Goal: Complete application form: Complete application form

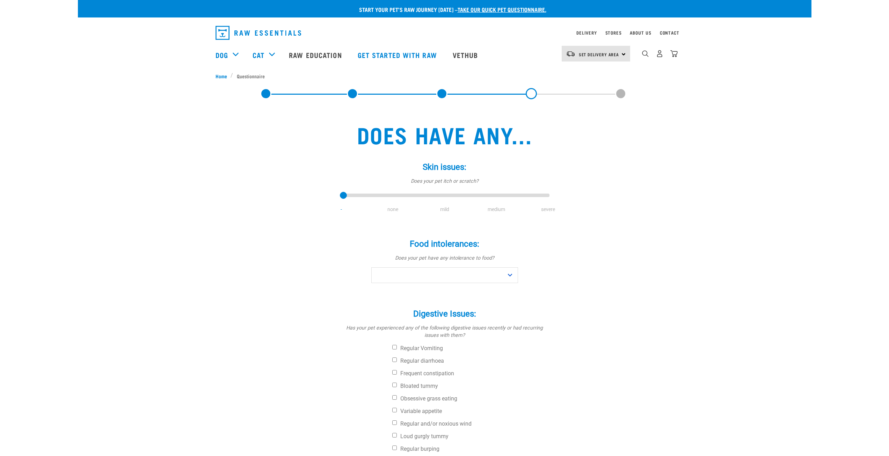
click at [268, 95] on link at bounding box center [265, 93] width 11 height 11
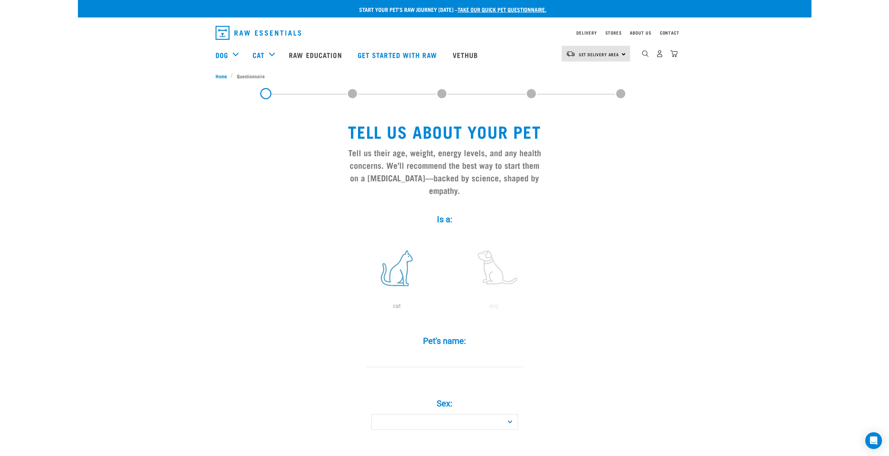
click at [402, 265] on label at bounding box center [397, 267] width 94 height 59
click at [348, 308] on input "radio" at bounding box center [348, 308] width 0 height 0
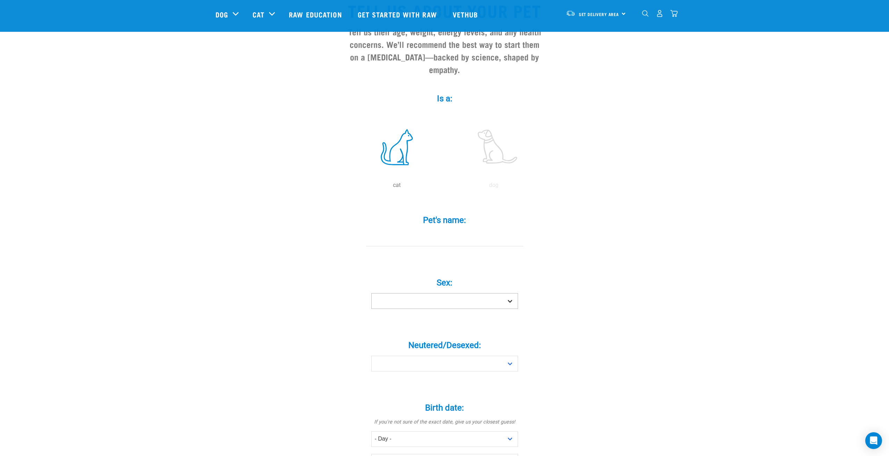
scroll to position [70, 0]
click at [450, 231] on input "Pet's name: *" at bounding box center [444, 238] width 157 height 16
type input "Scooby"
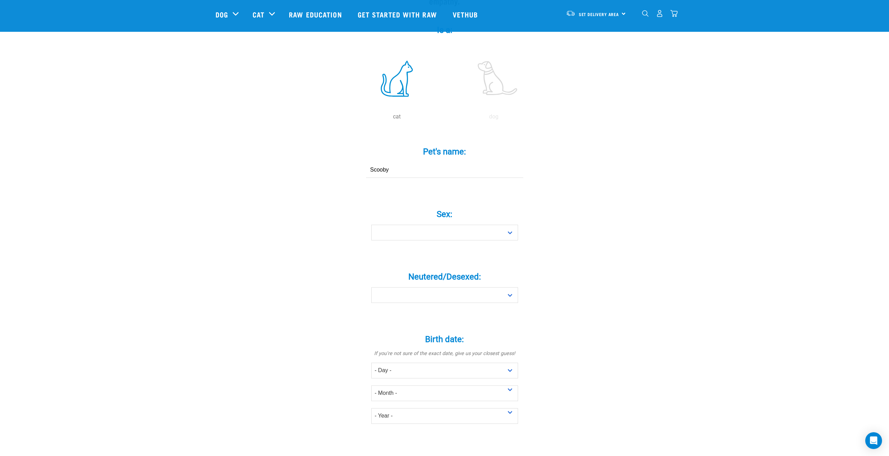
scroll to position [140, 0]
click at [452, 223] on select "Boy Girl" at bounding box center [444, 231] width 147 height 16
select select "boy"
click at [371, 223] on select "Boy Girl" at bounding box center [444, 231] width 147 height 16
click at [435, 285] on select "Yes No" at bounding box center [444, 293] width 147 height 16
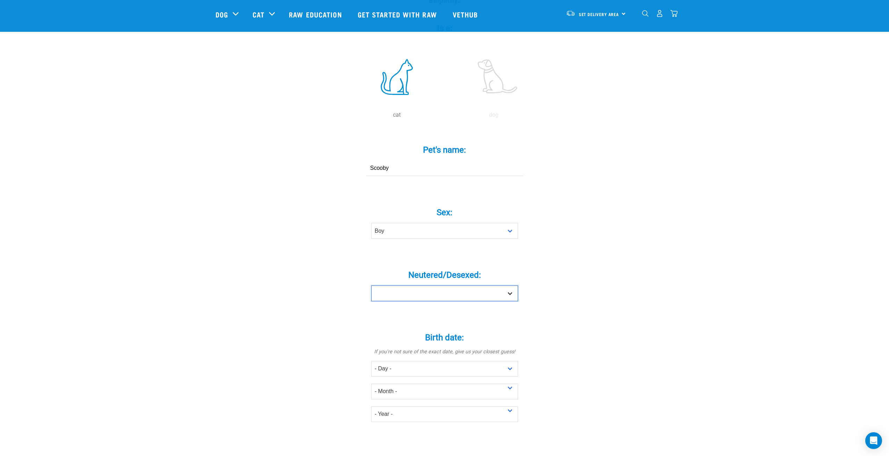
select select "no"
click at [371, 285] on select "Yes No" at bounding box center [444, 293] width 147 height 16
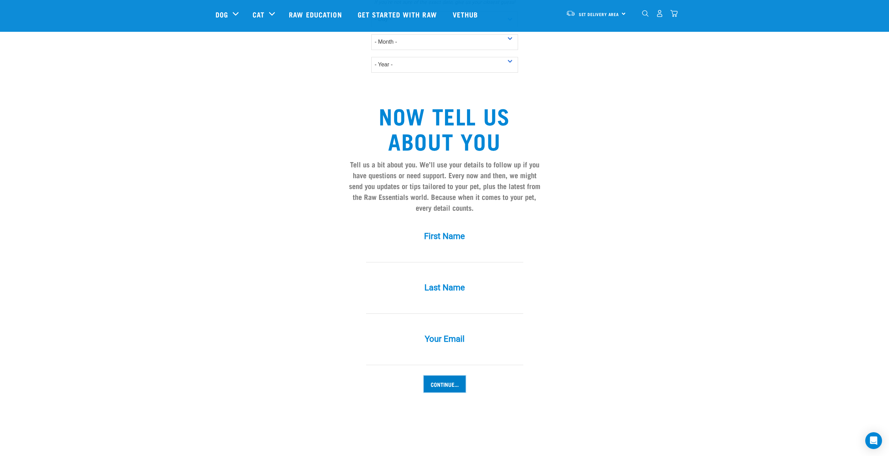
click at [452, 375] on input "Continue..." at bounding box center [445, 383] width 42 height 17
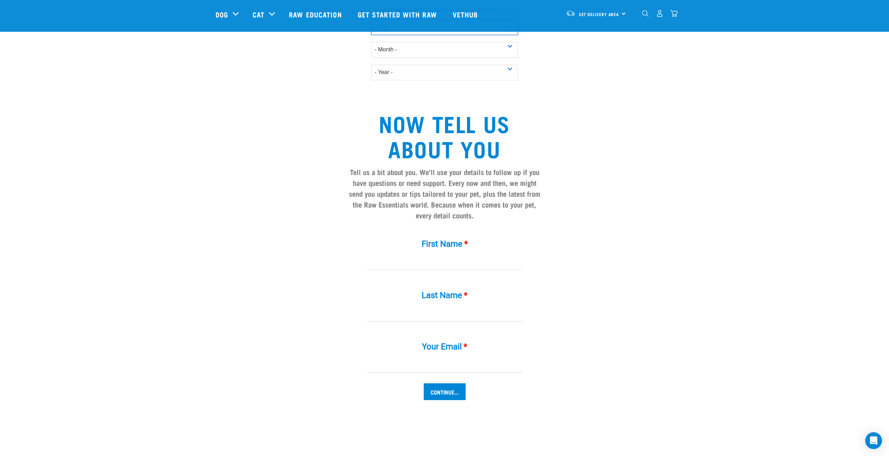
scroll to position [481, 0]
click at [450, 255] on input "First Name *" at bounding box center [444, 263] width 157 height 16
type input "dd"
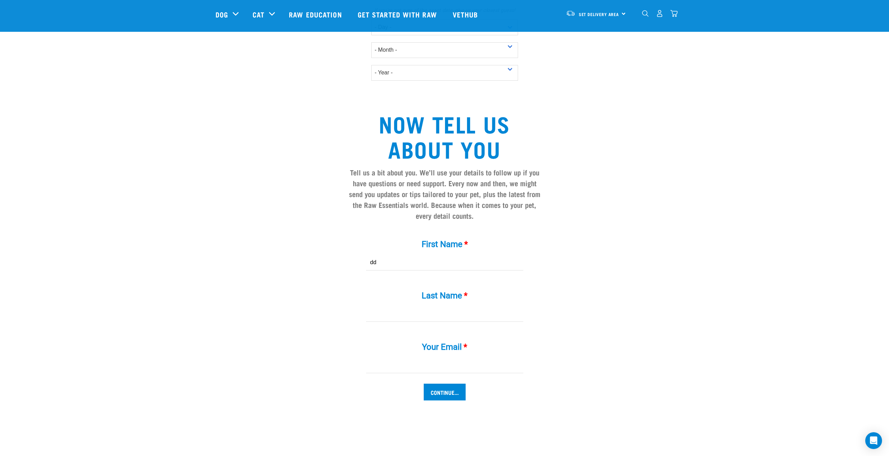
click at [456, 306] on input "Last Name *" at bounding box center [444, 314] width 157 height 16
type input "dd"
click at [448, 357] on input "Your Email *" at bounding box center [444, 365] width 157 height 16
click at [435, 383] on input "Continue..." at bounding box center [445, 391] width 42 height 17
click at [384, 357] on input "d" at bounding box center [444, 365] width 157 height 16
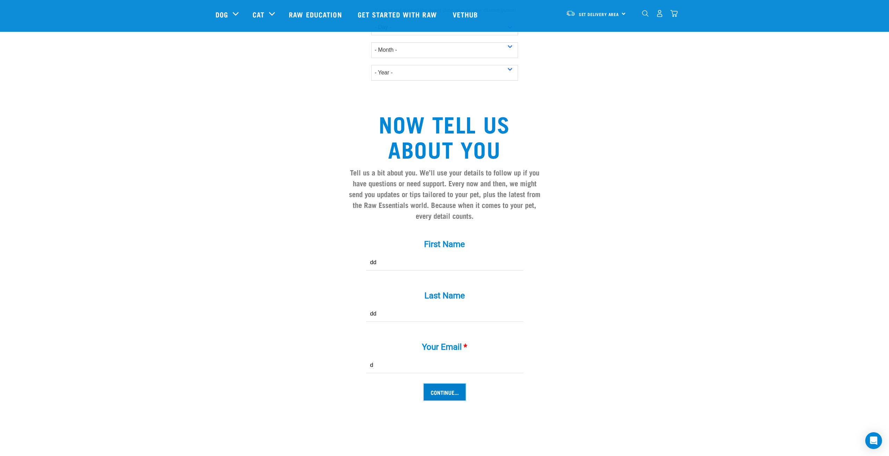
click at [453, 383] on input "Continue..." at bounding box center [445, 391] width 42 height 17
click at [429, 366] on div "Your Email * d" at bounding box center [445, 357] width 210 height 51
click at [413, 358] on input "d" at bounding box center [444, 365] width 157 height 16
type input "d@example.com"
click at [431, 383] on input "Continue..." at bounding box center [445, 391] width 42 height 17
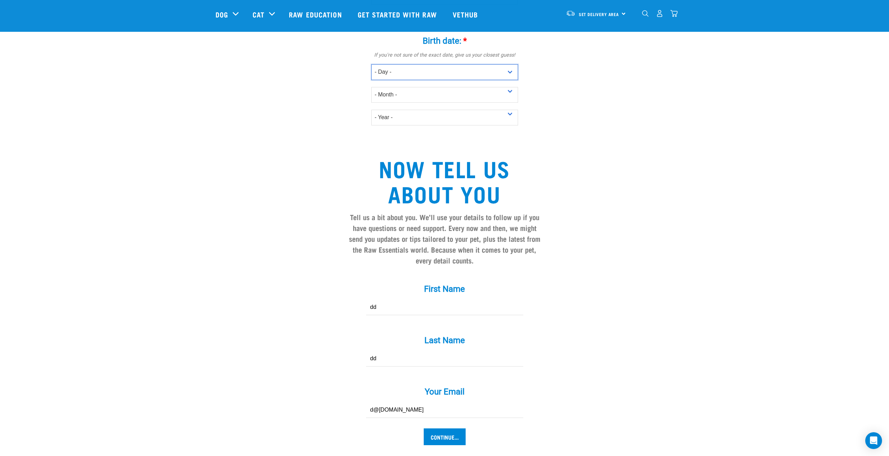
scroll to position [376, 0]
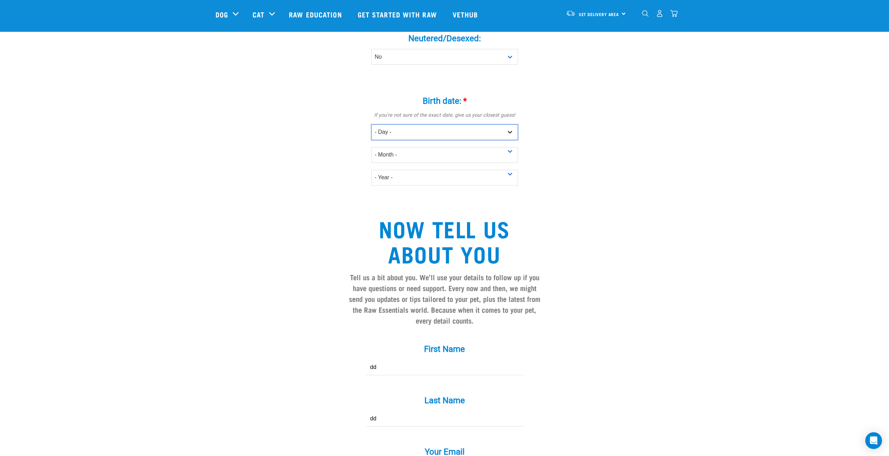
click at [394, 124] on select "- Day - 1 2 3 4 5 6 7 8 9 10 11 12 13 14 15 16 17 18 19 20 21 22 23 24 25 26 27" at bounding box center [444, 132] width 147 height 16
select select "2"
click at [371, 124] on select "- Day - 1 2 3 4 5 6 7 8 9 10 11 12 13 14 15 16 17 18 19 20 21 22 23 24 25 26 27" at bounding box center [444, 132] width 147 height 16
click at [414, 170] on select "- Year - 2025 2024 2023 2022 2021 2020 2019 2018 2017 2016 2015 2014 2013 2012" at bounding box center [444, 178] width 147 height 16
select select "2022"
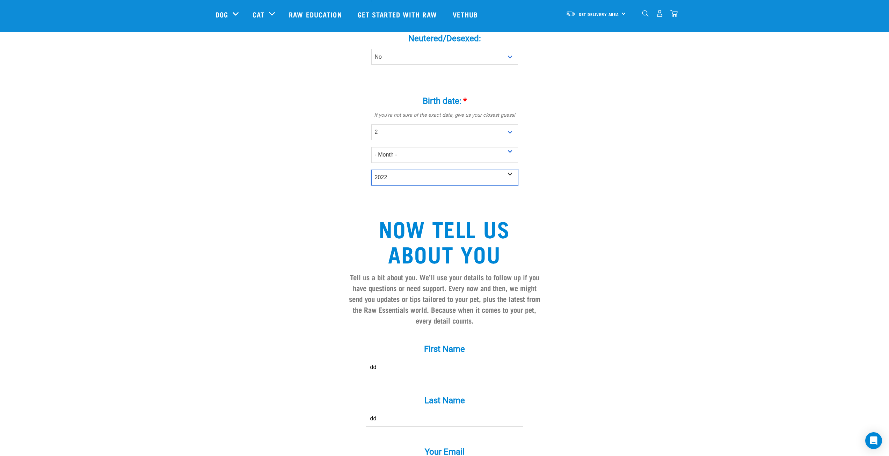
click at [371, 170] on select "- Year - 2025 2024 2023 2022 2021 2020 2019 2018 2017 2016 2015 2014 2013 2012" at bounding box center [444, 178] width 147 height 16
click at [409, 147] on select "- Month - January February March April May June July August September October N…" at bounding box center [444, 155] width 147 height 16
select select "February"
click at [371, 147] on select "- Month - January February March April May June July August September October N…" at bounding box center [444, 155] width 147 height 16
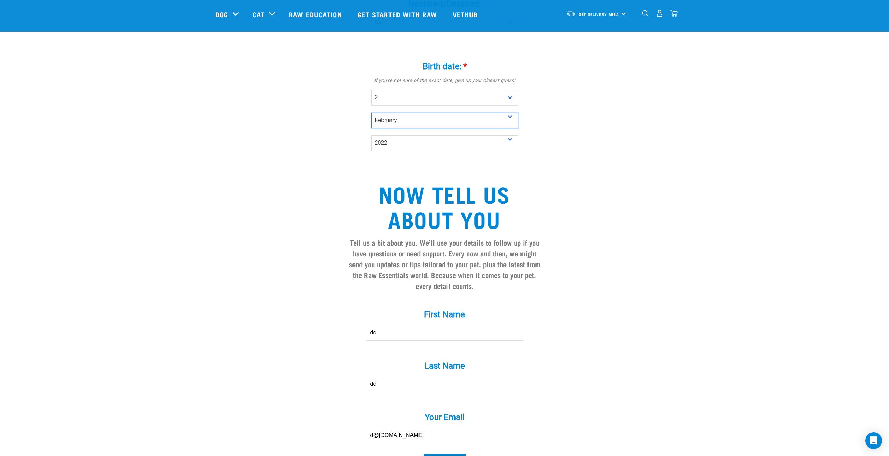
scroll to position [516, 0]
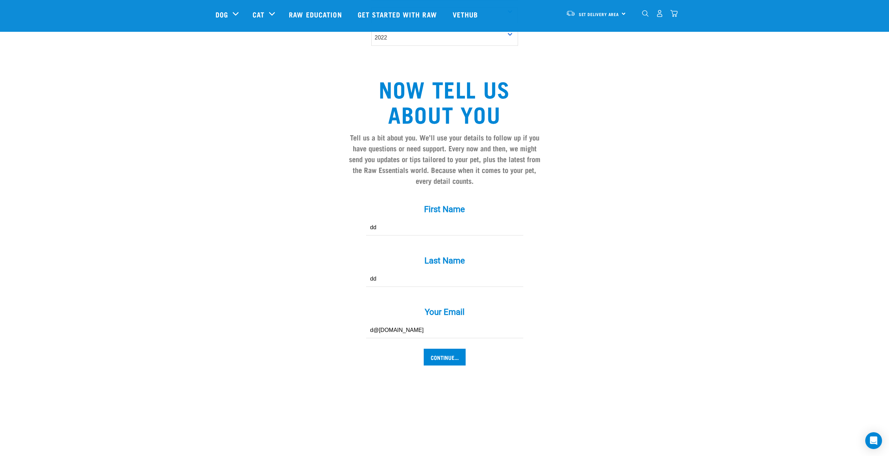
click at [448, 348] on input "Continue..." at bounding box center [445, 356] width 42 height 17
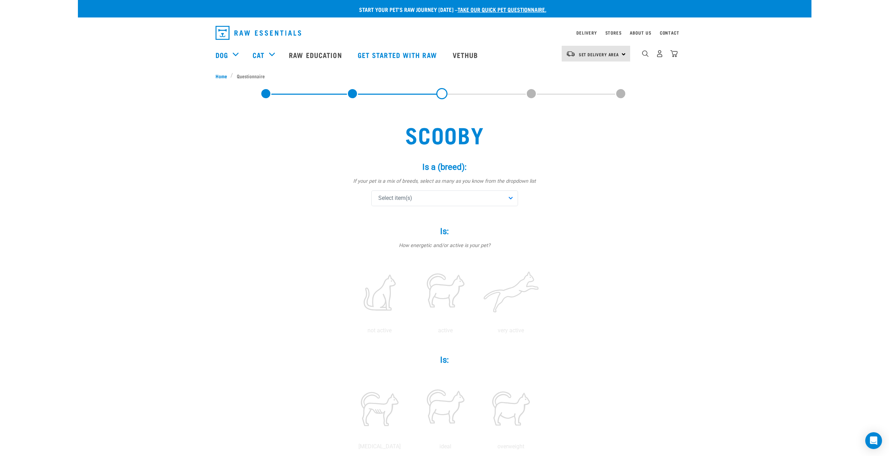
click at [421, 197] on div "Select item(s)" at bounding box center [444, 198] width 147 height 16
click at [675, 193] on div "Scooby Is a (breed): * If your pet is a mix of breeds, select as many as you kn…" at bounding box center [444, 416] width 469 height 673
click at [670, 193] on div "Scooby Is a (breed): * If your pet is a mix of breeds, select as many as you kn…" at bounding box center [444, 430] width 458 height 645
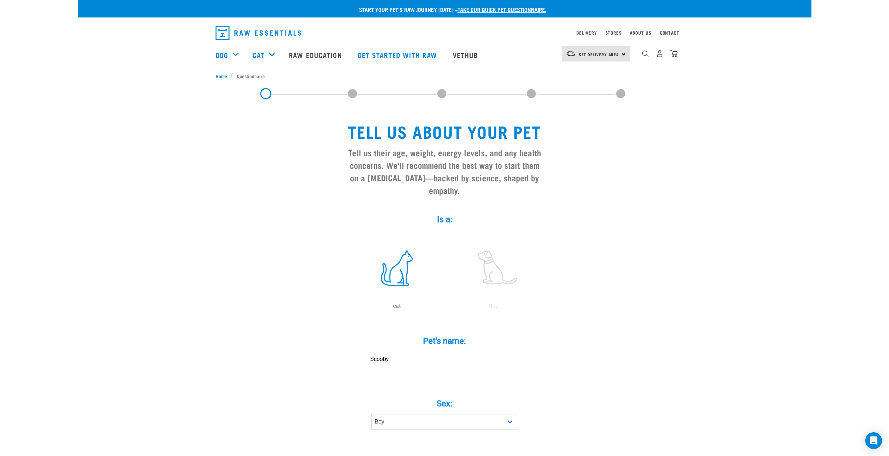
click at [533, 95] on span at bounding box center [531, 93] width 11 height 11
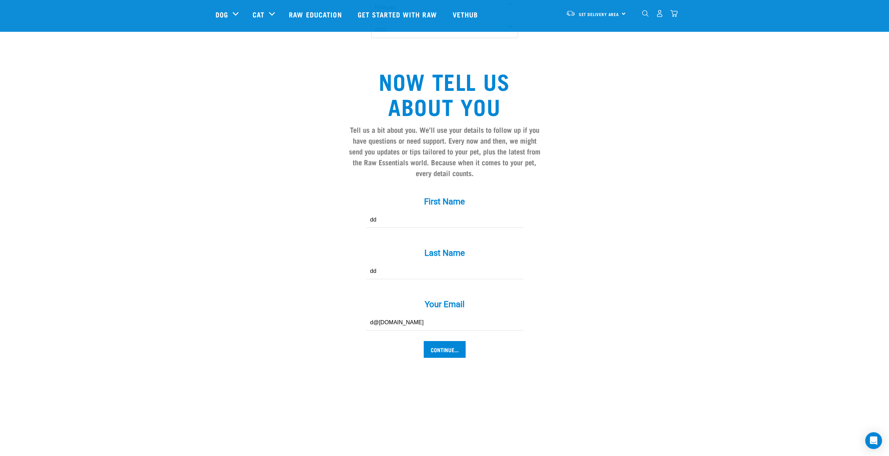
scroll to position [524, 0]
click at [451, 340] on input "Continue..." at bounding box center [445, 348] width 42 height 17
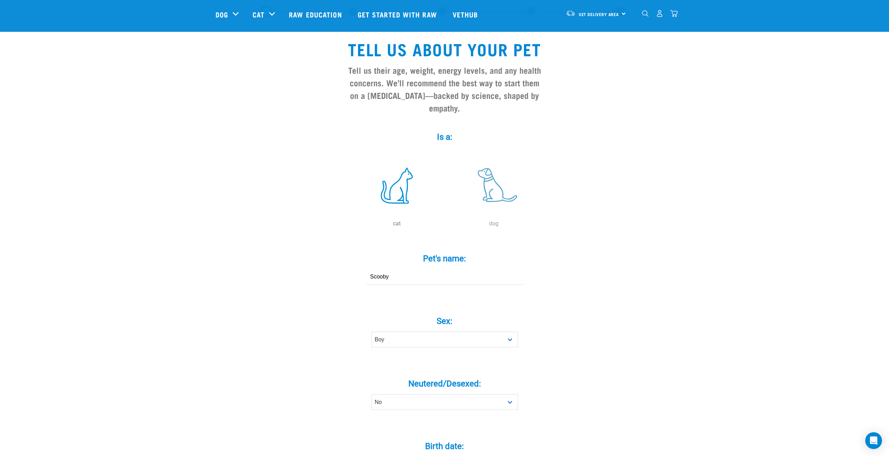
scroll to position [0, 0]
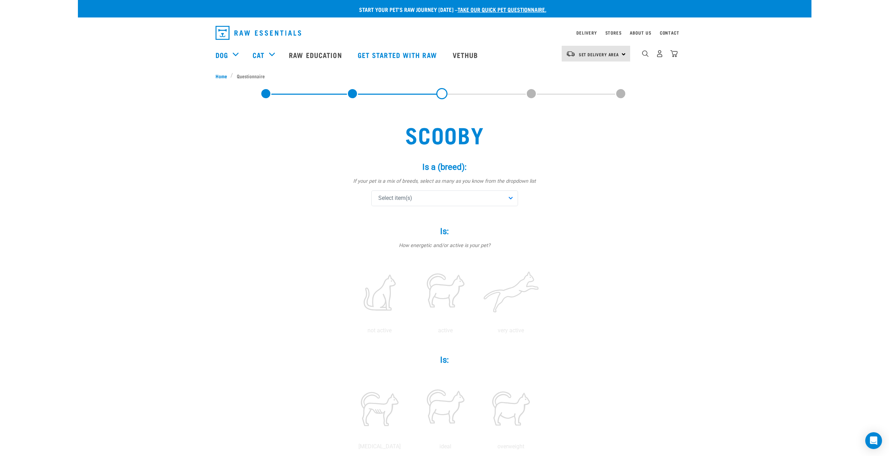
click at [506, 198] on div "Select item(s)" at bounding box center [444, 198] width 147 height 16
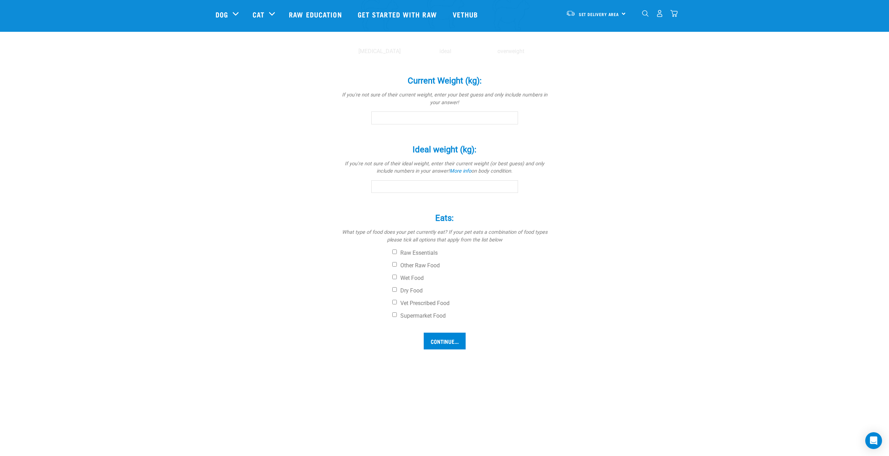
scroll to position [349, 0]
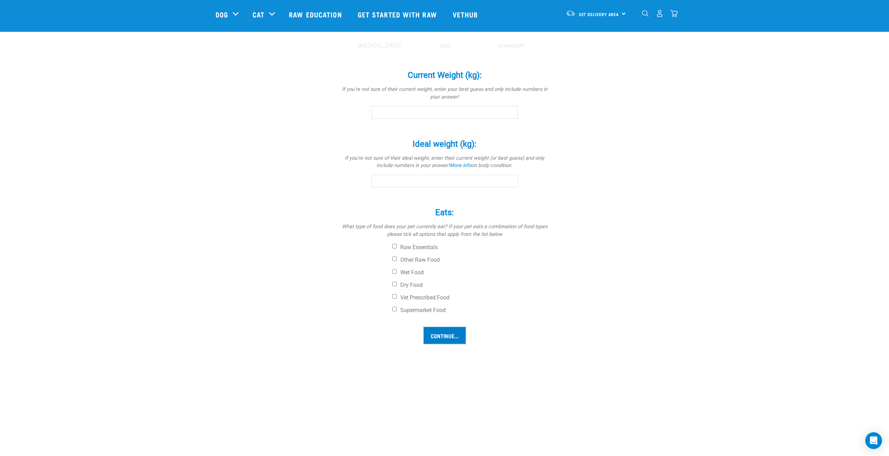
click at [450, 335] on input "Continue..." at bounding box center [445, 335] width 42 height 17
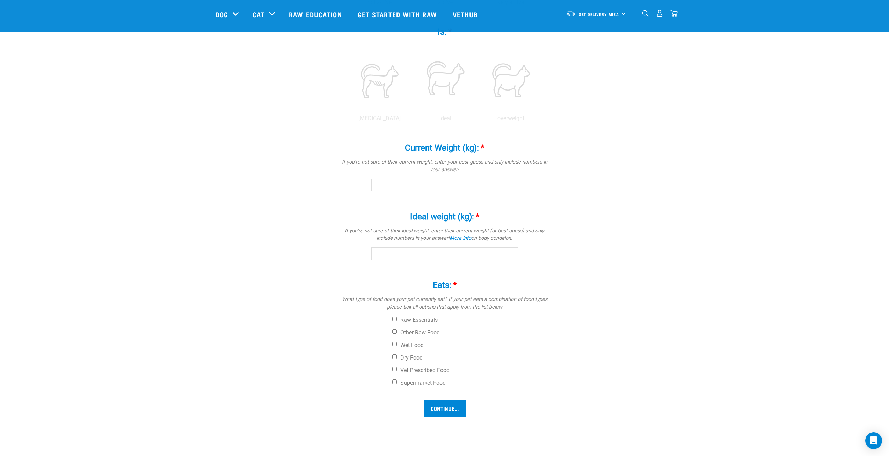
scroll to position [274, 0]
click at [470, 186] on input "Current Weight (kg): *" at bounding box center [444, 187] width 147 height 13
click at [471, 188] on input "Current Weight (kg): *" at bounding box center [444, 187] width 147 height 13
type input "10"
click at [443, 254] on input "Ideal weight (kg): *" at bounding box center [444, 256] width 147 height 13
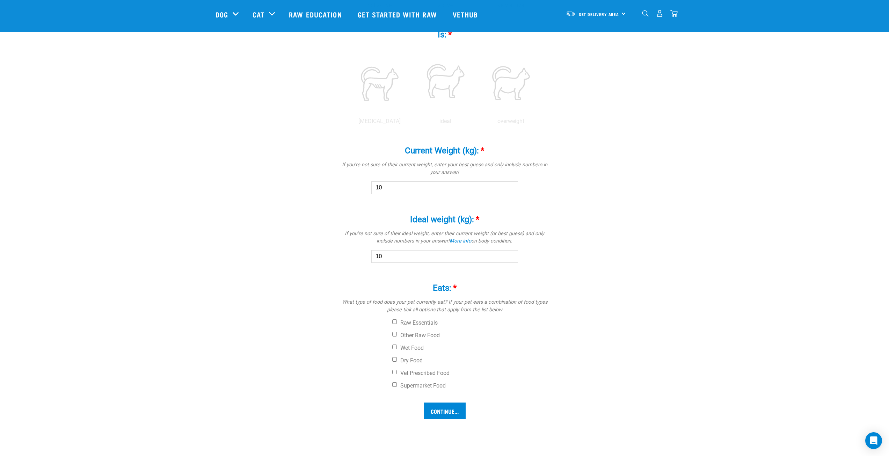
type input "10"
click at [428, 328] on div "Raw Essentials Other Raw Food Wet Food Dry Food Vet Prescribed Food Supermarket…" at bounding box center [445, 354] width 210 height 70
click at [427, 337] on label "Other Raw Food" at bounding box center [470, 335] width 157 height 7
click at [397, 336] on input "Other Raw Food" at bounding box center [394, 334] width 5 height 5
checkbox input "true"
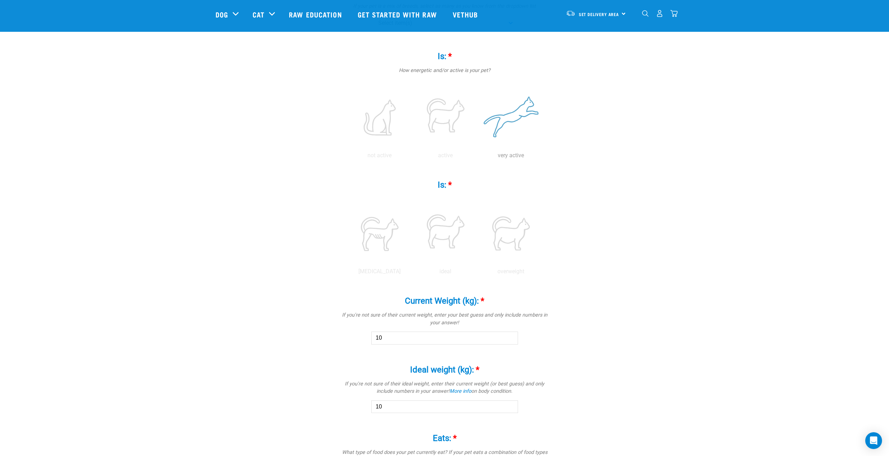
scroll to position [64, 0]
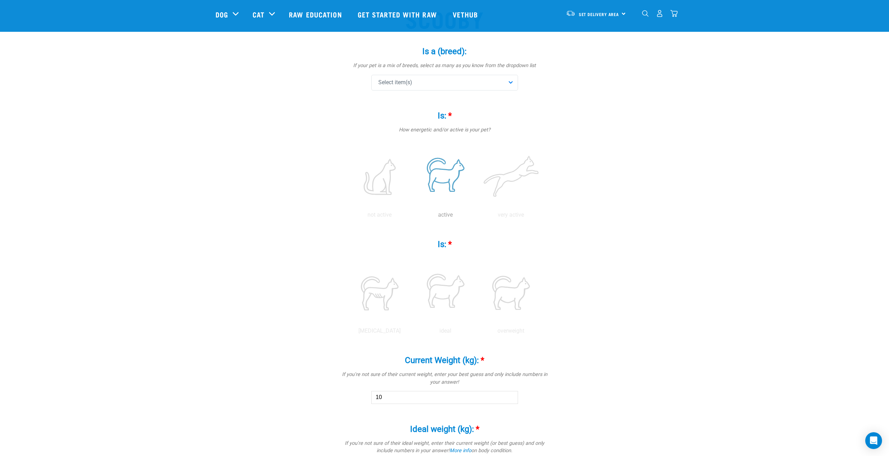
click at [453, 178] on label at bounding box center [445, 176] width 63 height 59
click at [412, 216] on input "radio" at bounding box center [412, 216] width 0 height 0
click at [449, 291] on label at bounding box center [445, 292] width 63 height 59
click at [412, 332] on input "radio" at bounding box center [412, 332] width 0 height 0
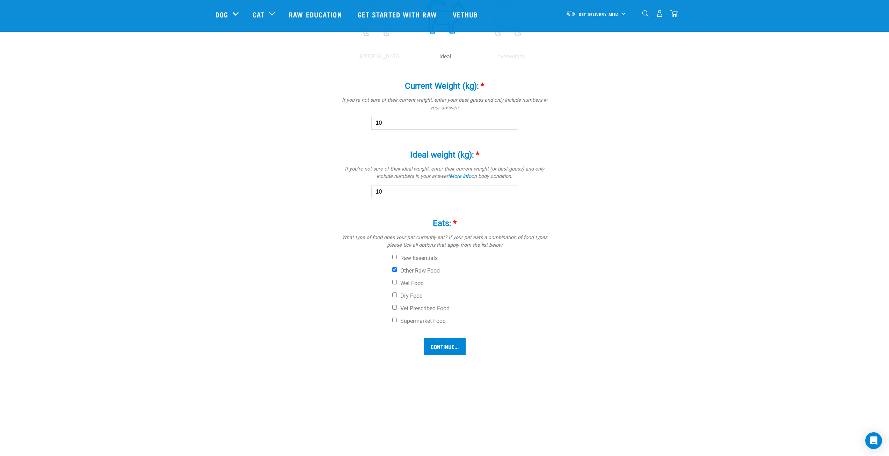
scroll to position [379, 0]
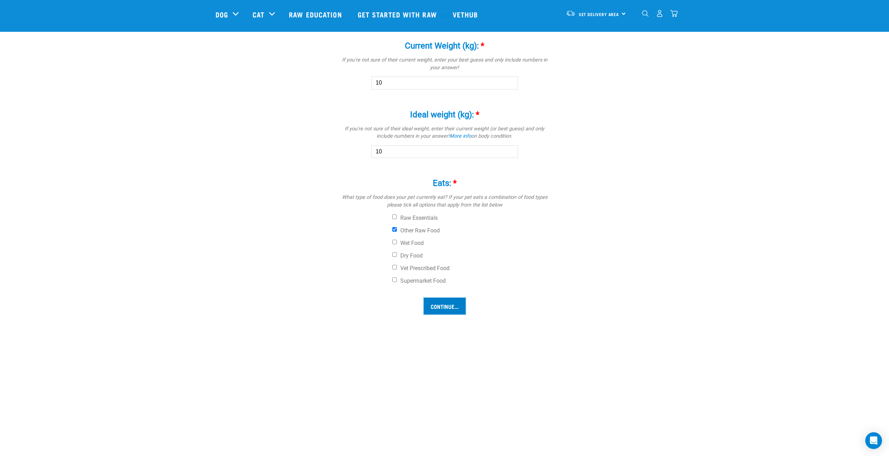
click at [455, 307] on input "Continue..." at bounding box center [445, 306] width 42 height 17
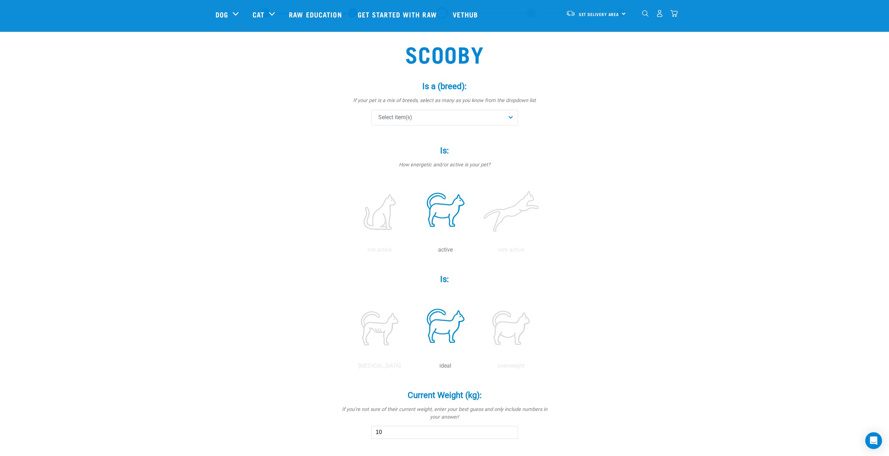
scroll to position [0, 0]
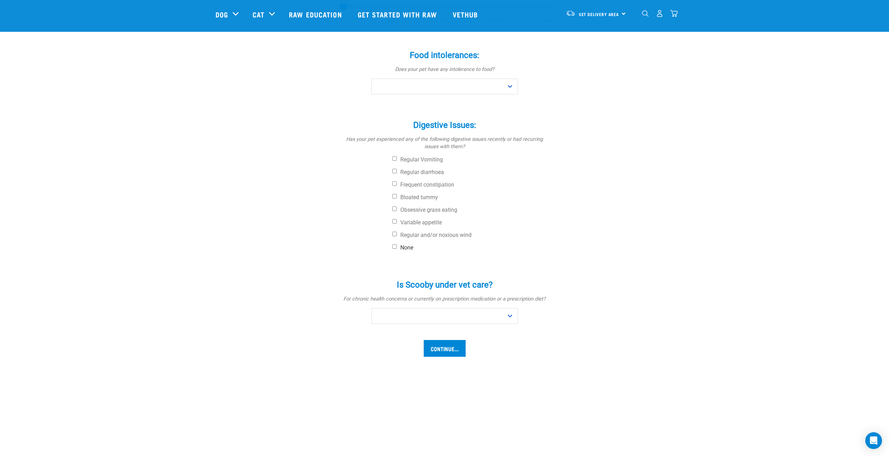
scroll to position [175, 0]
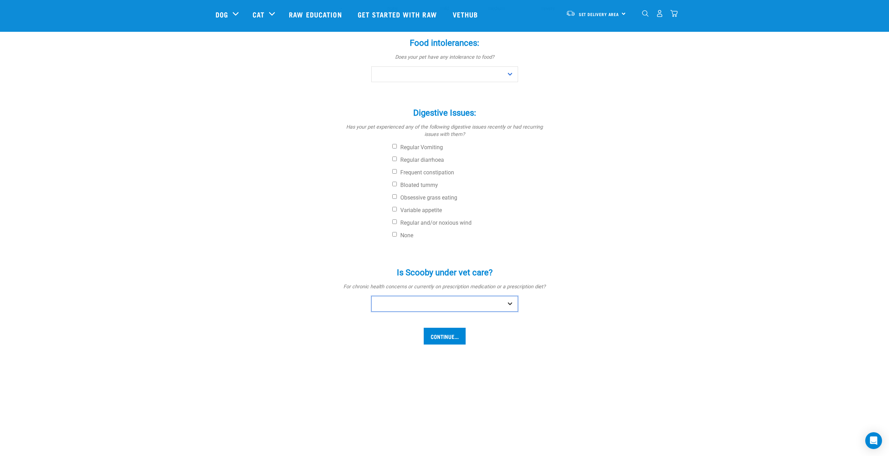
click at [509, 304] on select "No Yes" at bounding box center [444, 304] width 147 height 16
click at [371, 296] on select "No Yes" at bounding box center [444, 304] width 147 height 16
click at [506, 303] on select "No Yes" at bounding box center [444, 304] width 147 height 16
select select "no"
click at [371, 296] on select "No Yes" at bounding box center [444, 304] width 147 height 16
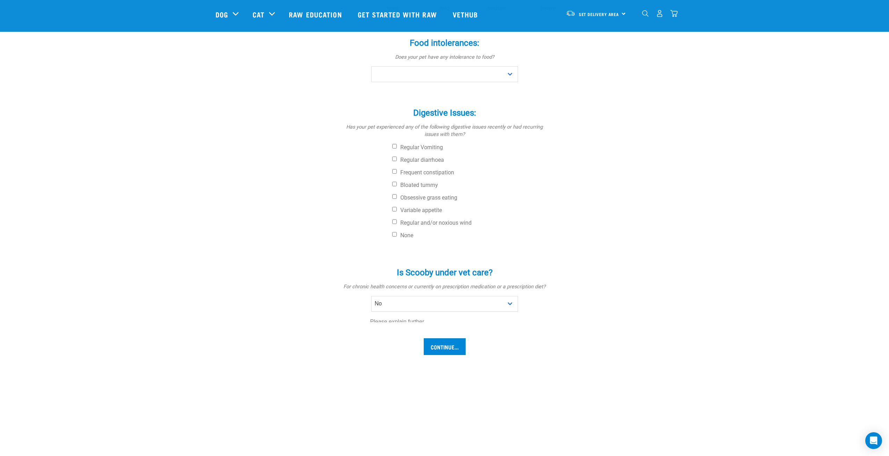
click at [451, 331] on input "Continue..." at bounding box center [445, 336] width 42 height 17
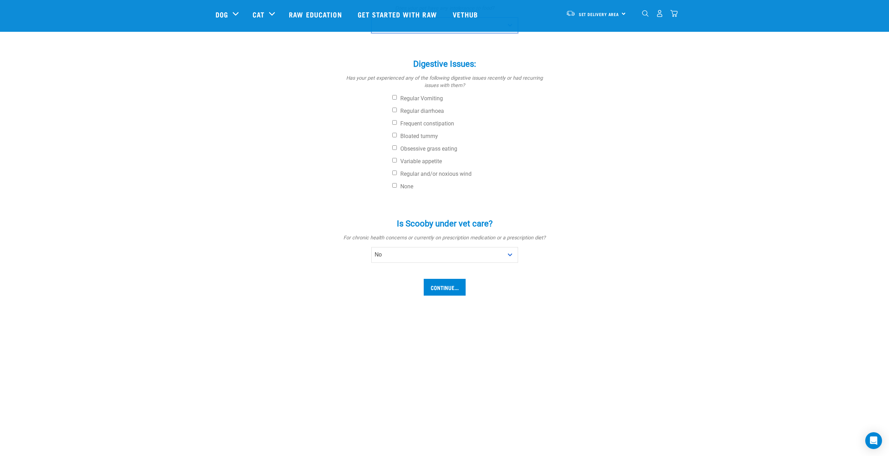
scroll to position [234, 0]
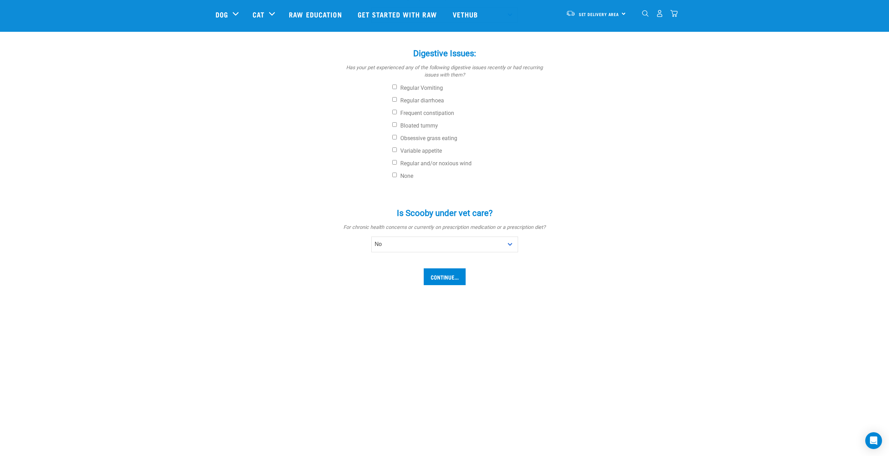
click at [422, 131] on div "Digestive Issues: * Has your pet experienced any of the following digestive iss…" at bounding box center [445, 111] width 210 height 144
click at [421, 126] on label "Bloated tummy" at bounding box center [470, 125] width 157 height 7
click at [397, 126] on input "Bloated tummy" at bounding box center [394, 124] width 5 height 5
checkbox input "true"
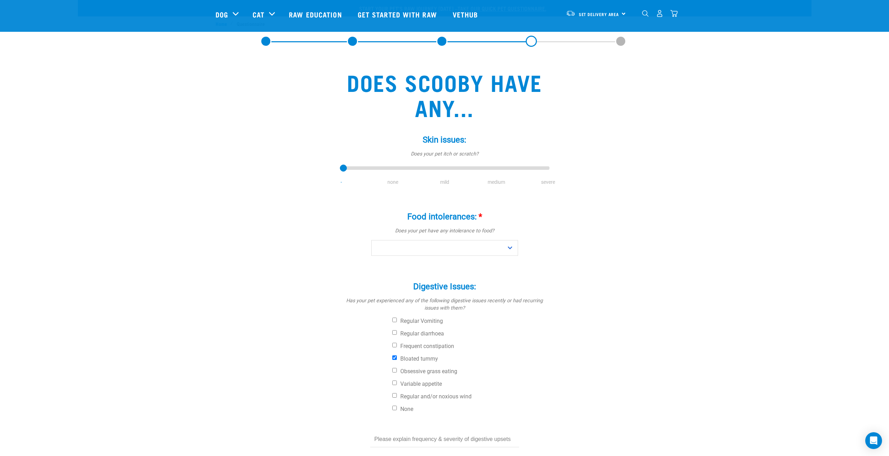
scroll to position [0, 0]
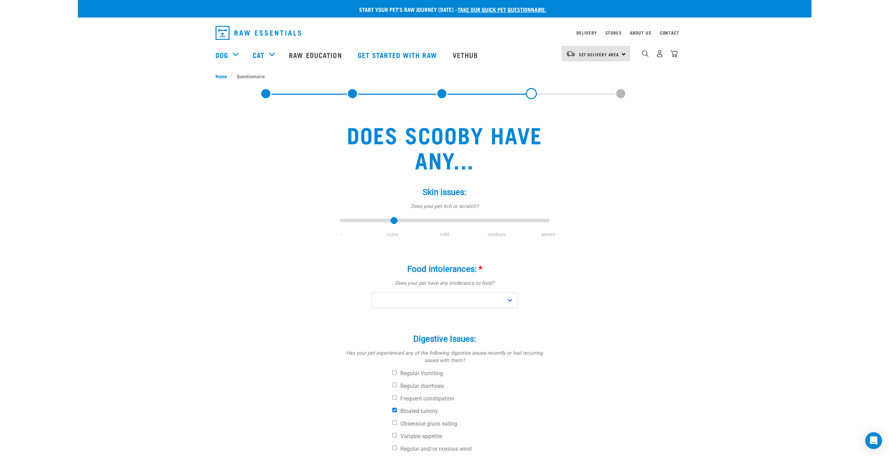
type input "1"
click at [393, 223] on input "range" at bounding box center [445, 221] width 210 height 10
click at [442, 306] on select "No Yes" at bounding box center [444, 300] width 147 height 16
select select "no"
click at [371, 292] on select "No Yes" at bounding box center [444, 300] width 147 height 16
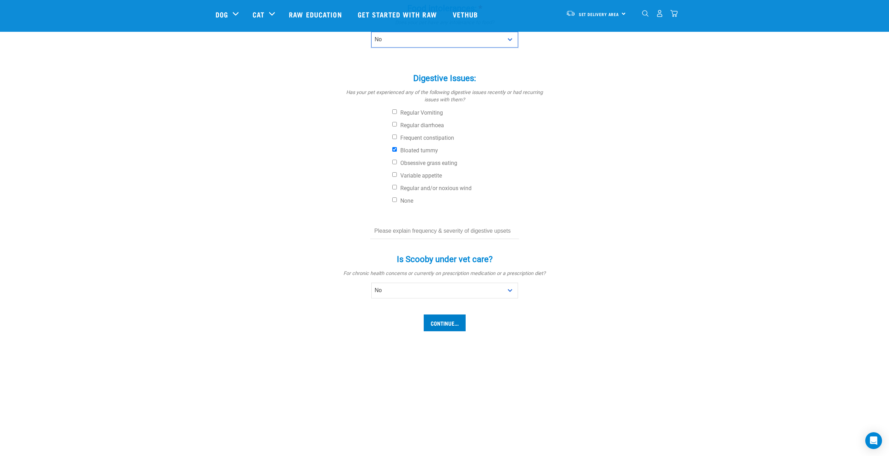
scroll to position [210, 0]
click at [452, 319] on input "Continue..." at bounding box center [445, 322] width 42 height 17
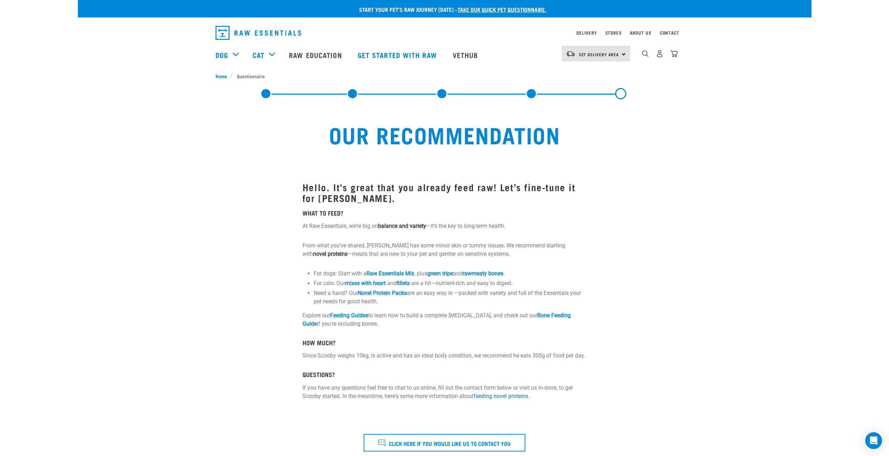
click at [266, 96] on link at bounding box center [265, 93] width 11 height 11
click at [532, 90] on link at bounding box center [531, 93] width 11 height 11
click at [619, 94] on link at bounding box center [620, 93] width 11 height 11
click at [434, 444] on span "Click here if you would like us to contact you" at bounding box center [450, 442] width 122 height 9
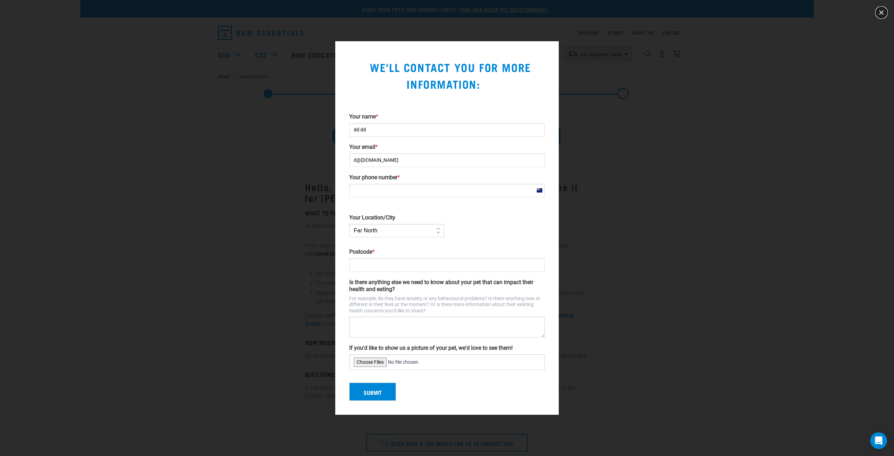
click at [880, 11] on button "close" at bounding box center [881, 12] width 11 height 11
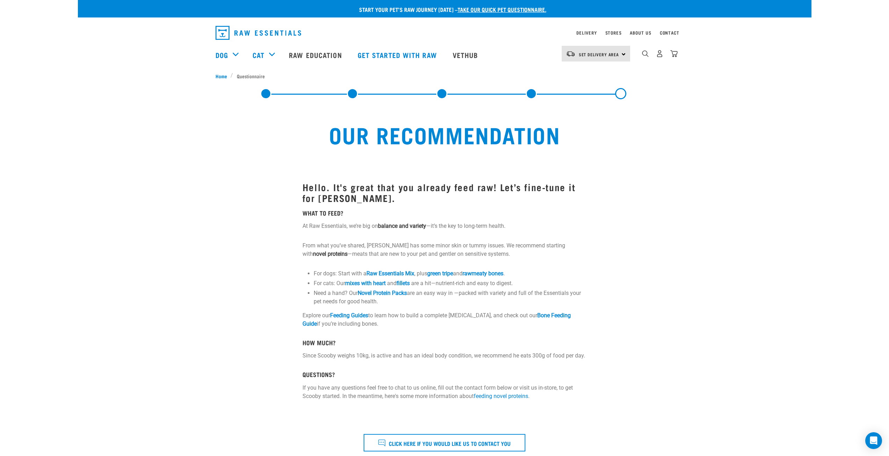
click at [621, 94] on link at bounding box center [620, 93] width 11 height 11
click at [442, 96] on link at bounding box center [441, 93] width 11 height 11
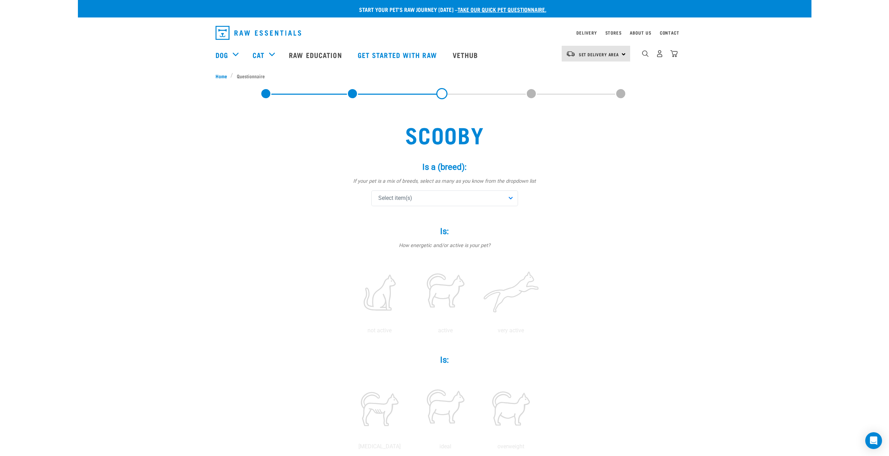
click at [351, 97] on link at bounding box center [352, 93] width 11 height 11
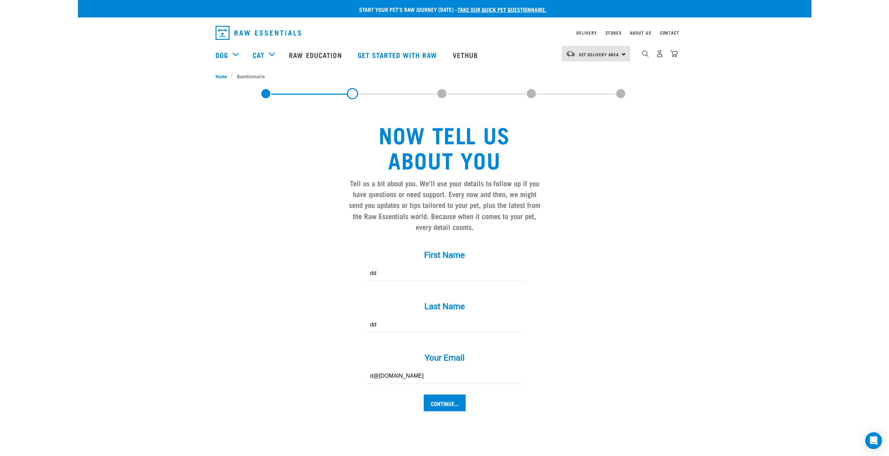
click at [263, 91] on link at bounding box center [265, 93] width 11 height 11
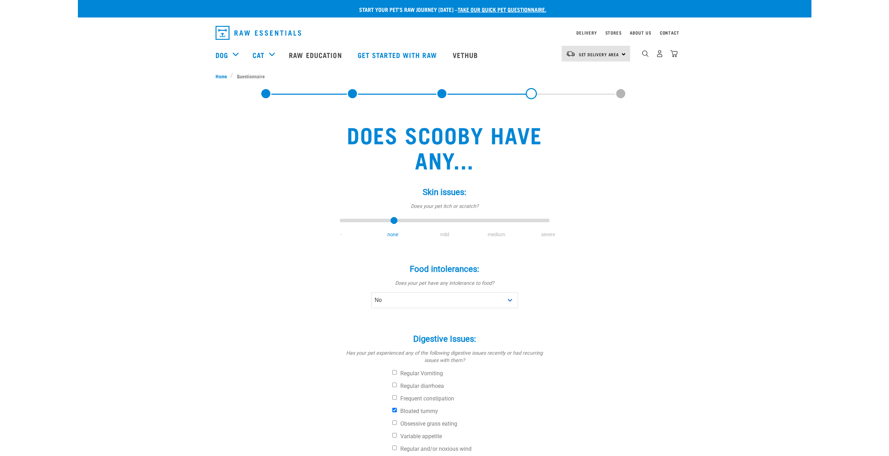
click at [532, 94] on link at bounding box center [531, 93] width 11 height 11
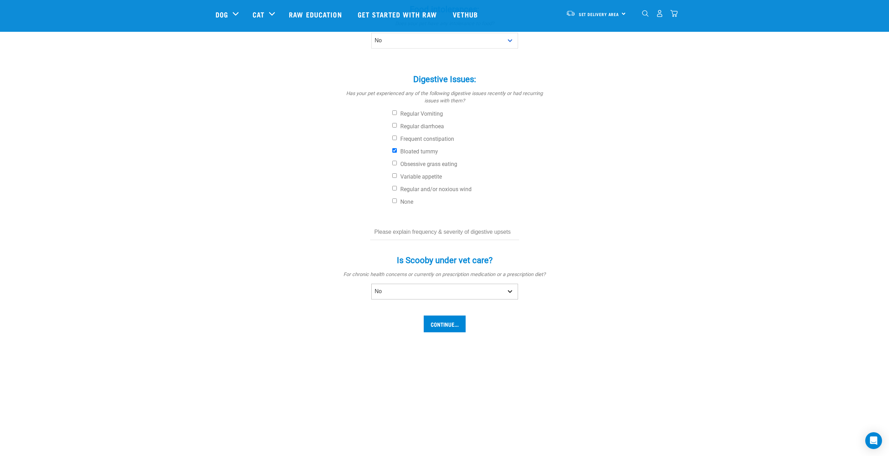
scroll to position [244, 0]
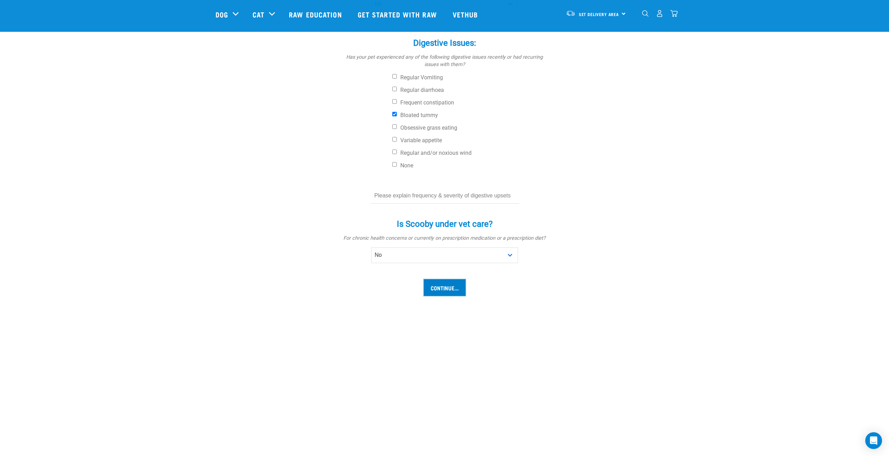
click at [459, 284] on input "Continue..." at bounding box center [445, 287] width 42 height 17
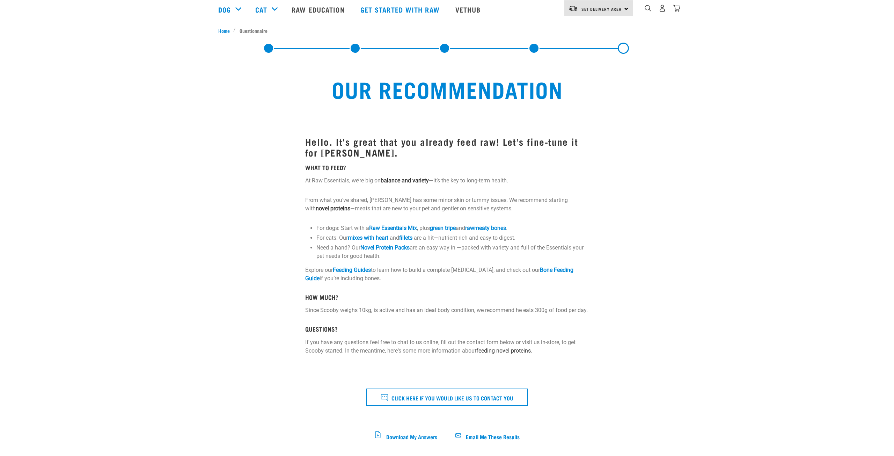
scroll to position [105, 0]
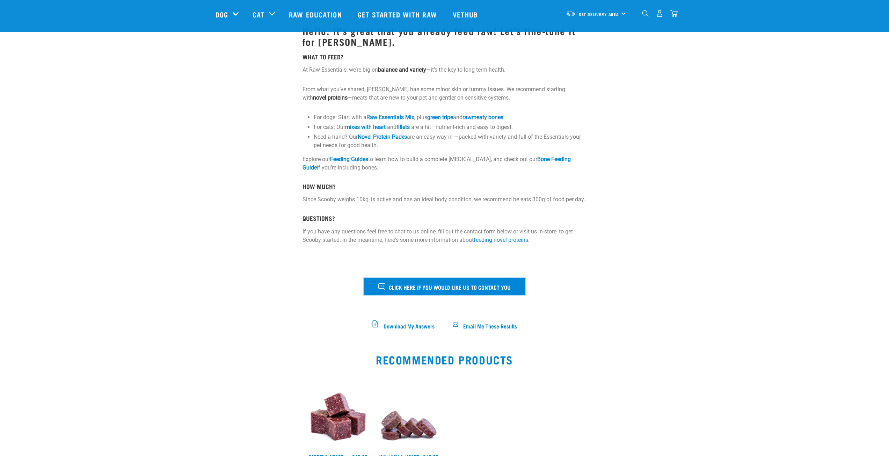
click at [454, 280] on button "Click here if you would like us to contact you" at bounding box center [444, 286] width 162 height 17
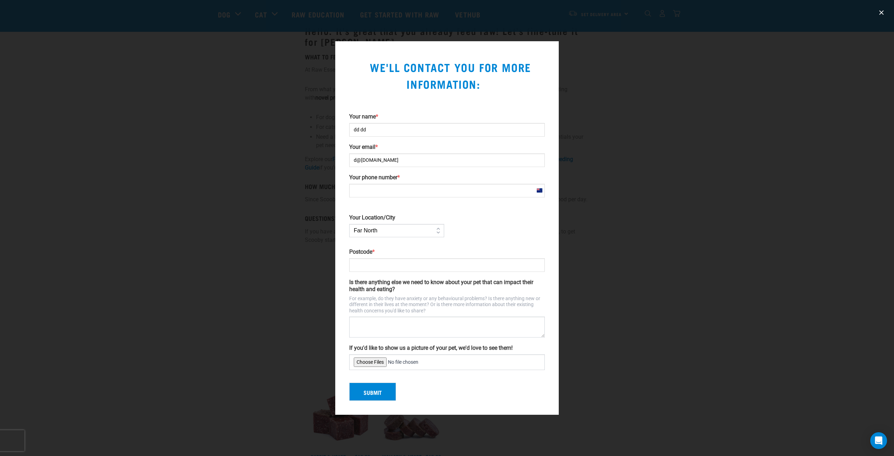
click at [480, 162] on input "d@[DOMAIN_NAME]" at bounding box center [447, 160] width 196 height 14
type input "d"
type input "E@exampk"
click at [884, 13] on button "close" at bounding box center [881, 12] width 11 height 11
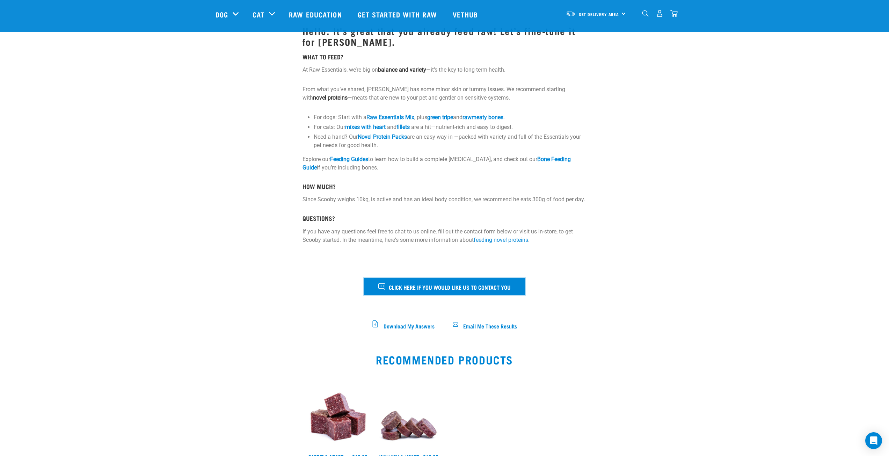
click at [446, 284] on span "Click here if you would like us to contact you" at bounding box center [450, 286] width 122 height 9
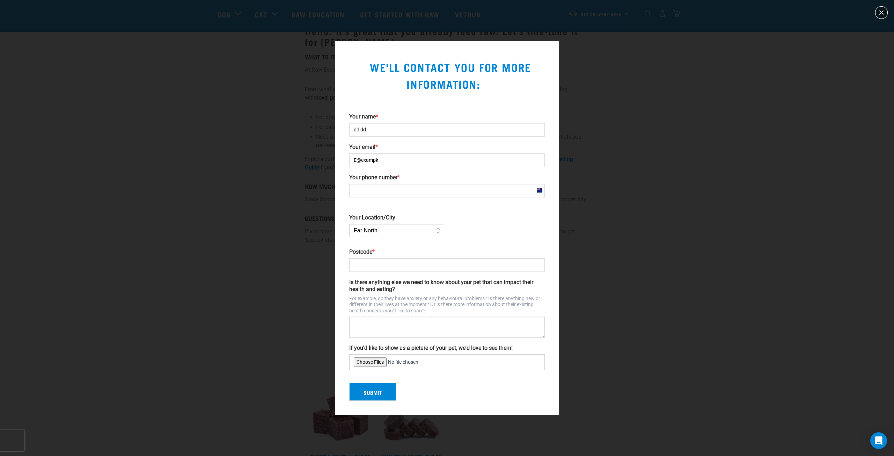
click at [881, 10] on button "close" at bounding box center [881, 12] width 11 height 11
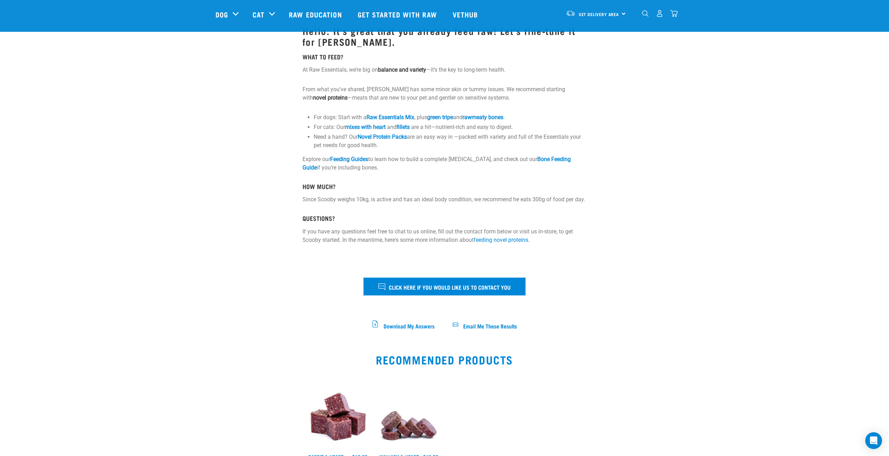
click at [443, 283] on span "Click here if you would like us to contact you" at bounding box center [450, 286] width 122 height 9
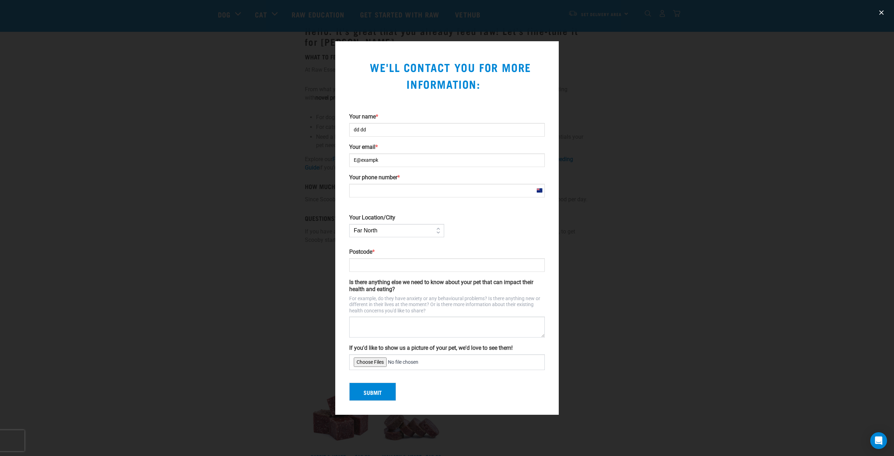
click at [375, 124] on input "dd dd" at bounding box center [447, 130] width 196 height 14
drag, startPoint x: 370, startPoint y: 67, endPoint x: 475, endPoint y: 88, distance: 107.5
click at [475, 87] on span "We'll contact you for more information:" at bounding box center [447, 75] width 168 height 23
copy span "We'll contact you for more information"
click at [376, 267] on input "Postcode *" at bounding box center [447, 265] width 196 height 14
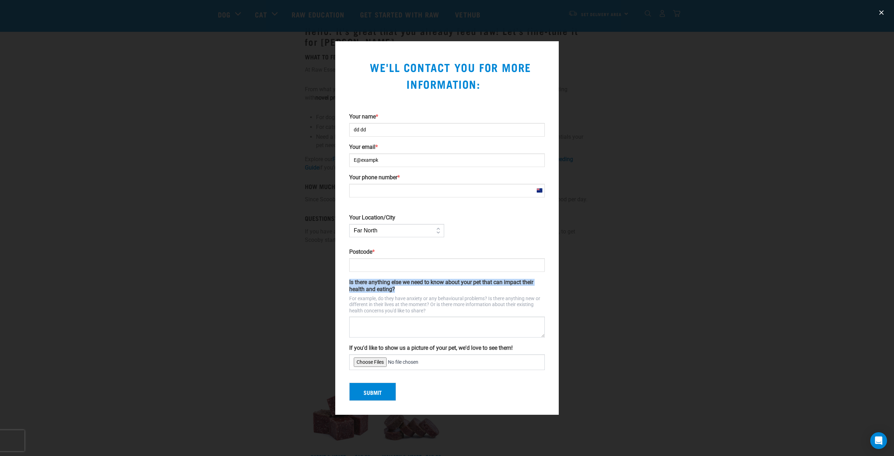
drag, startPoint x: 396, startPoint y: 290, endPoint x: 347, endPoint y: 281, distance: 48.9
click at [347, 282] on div "Is there anything else we need to know about your pet that can impact their hea…" at bounding box center [446, 308] width 201 height 59
copy label "Is there anything else we need to know about your pet that can impact their hea…"
click at [881, 12] on button "close" at bounding box center [881, 12] width 11 height 11
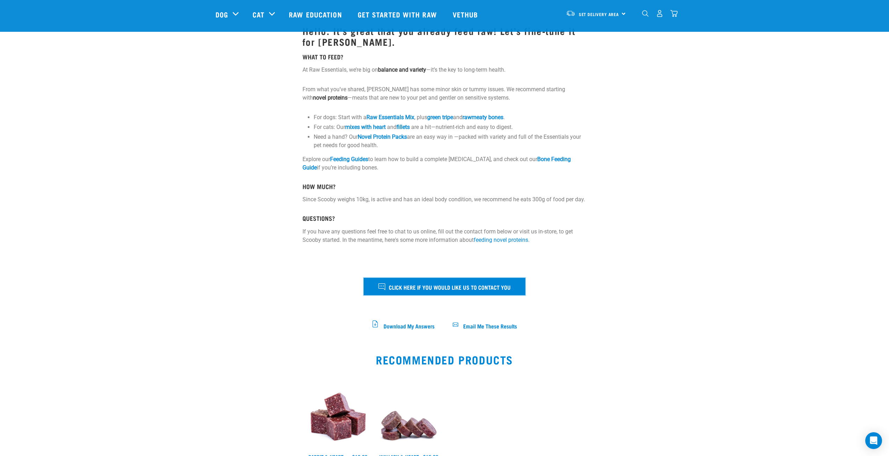
click at [443, 286] on span "Click here if you would like us to contact you" at bounding box center [450, 286] width 122 height 9
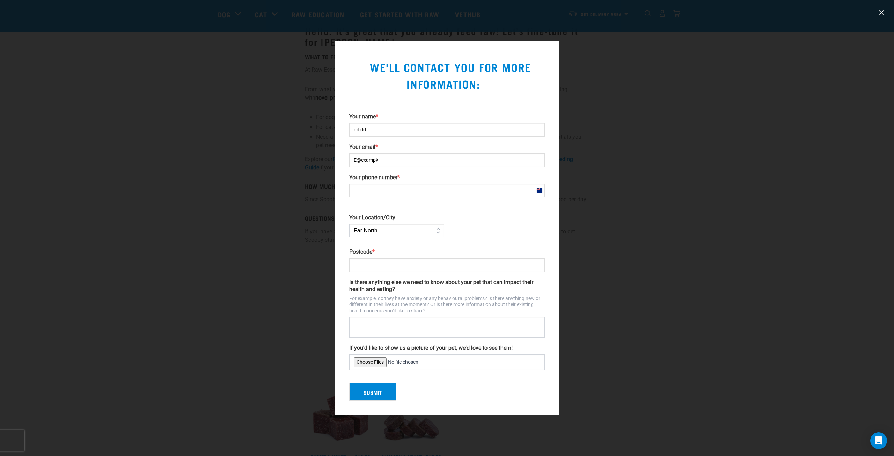
click at [369, 264] on input "Postcode *" at bounding box center [447, 265] width 196 height 14
type input "1144"
click at [374, 393] on button "Submit" at bounding box center [372, 391] width 47 height 18
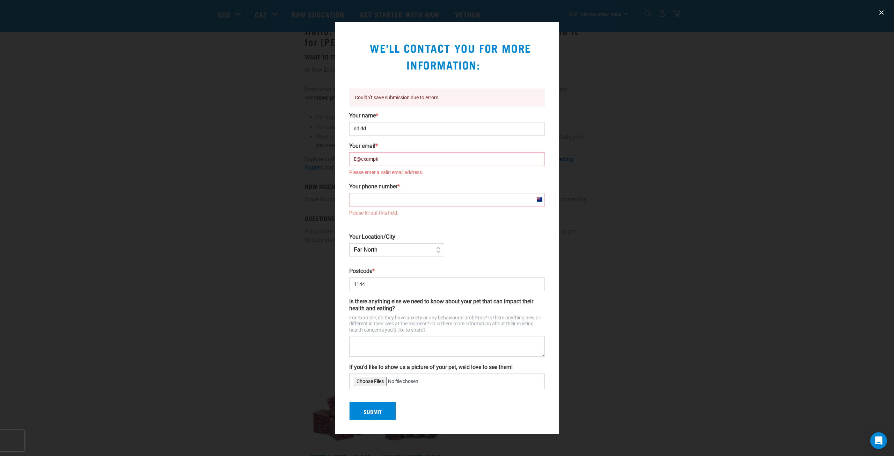
click at [384, 158] on input "E@exampk" at bounding box center [447, 159] width 196 height 14
type input "E@example.com"
click at [406, 202] on input "Your phone number *" at bounding box center [447, 200] width 196 height 14
type input "112245889"
click at [376, 409] on button "Submit" at bounding box center [372, 411] width 47 height 18
